Goal: Find specific page/section: Find specific page/section

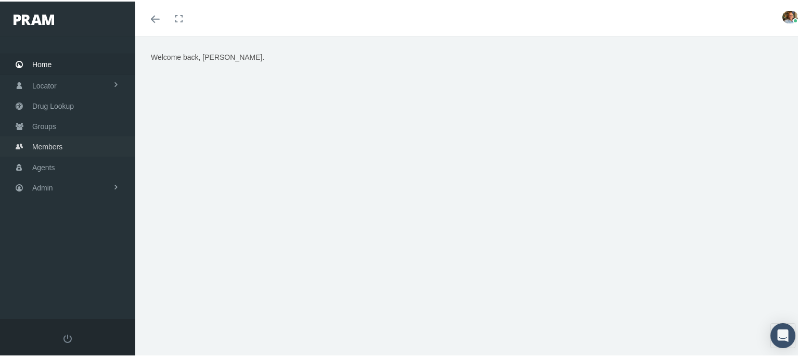
click at [38, 140] on span "Members" at bounding box center [47, 145] width 30 height 20
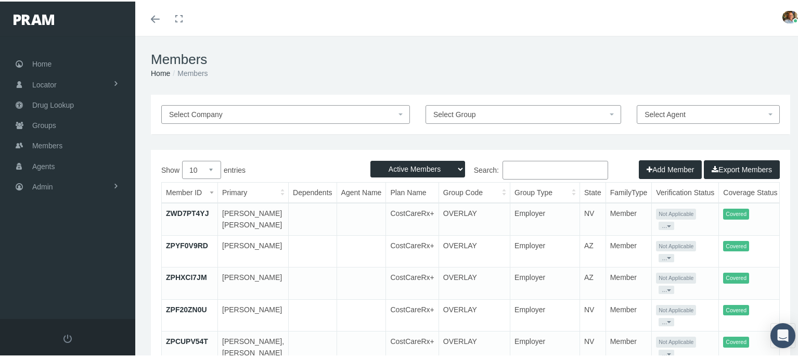
click at [546, 167] on input "Search:" at bounding box center [555, 168] width 106 height 19
type input "0"
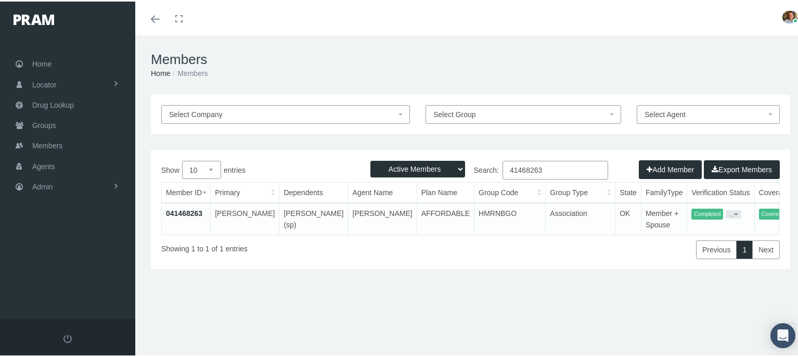
type input "41468263"
click at [185, 213] on link "041468263" at bounding box center [184, 211] width 36 height 8
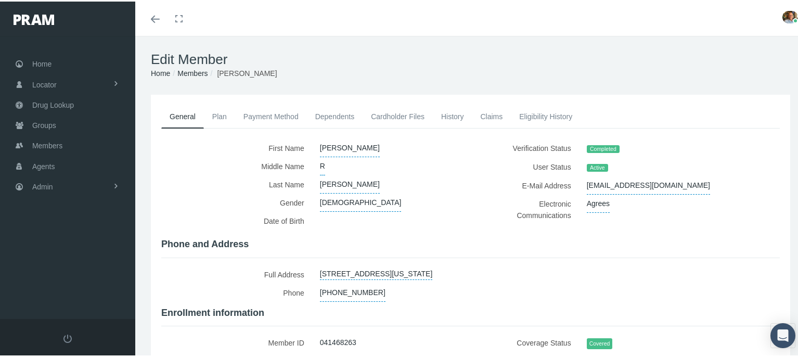
click at [381, 112] on link "Cardholder Files" at bounding box center [397, 114] width 70 height 23
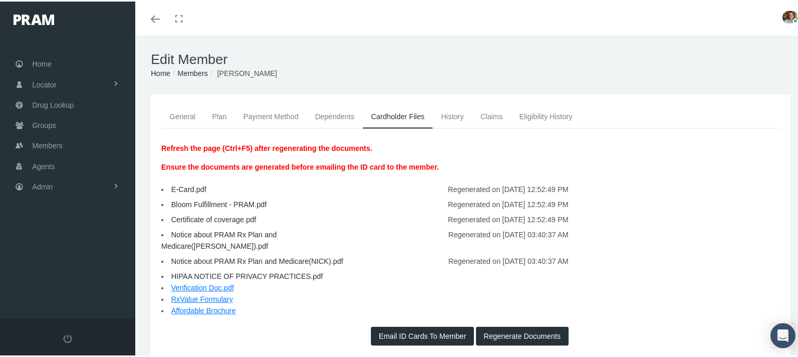
click at [149, 15] on link "Toggle menubar" at bounding box center [155, 17] width 24 height 34
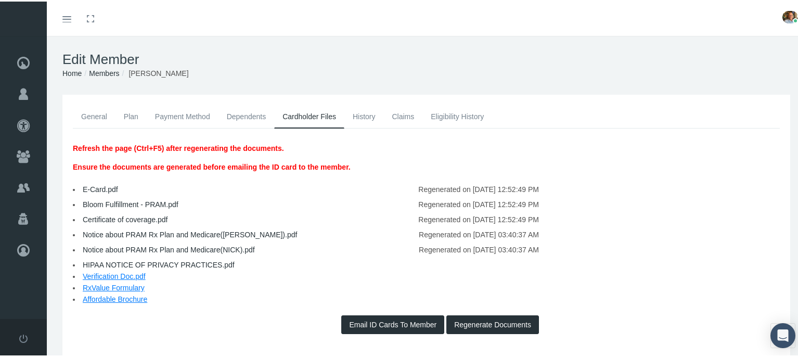
click at [68, 21] on link "Toggle menubar" at bounding box center [67, 17] width 24 height 34
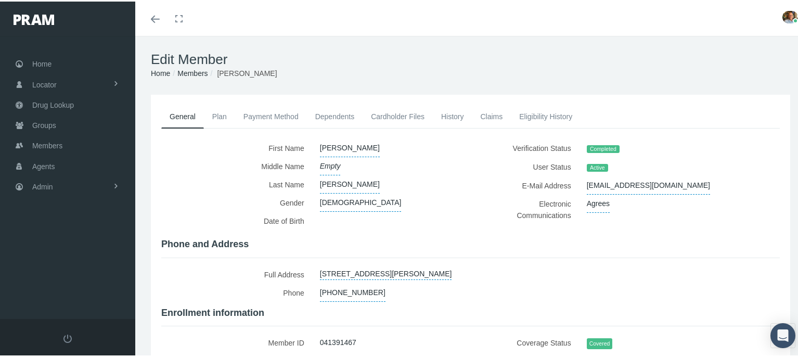
click at [389, 116] on link "Cardholder Files" at bounding box center [397, 114] width 70 height 23
